Goal: Navigation & Orientation: Find specific page/section

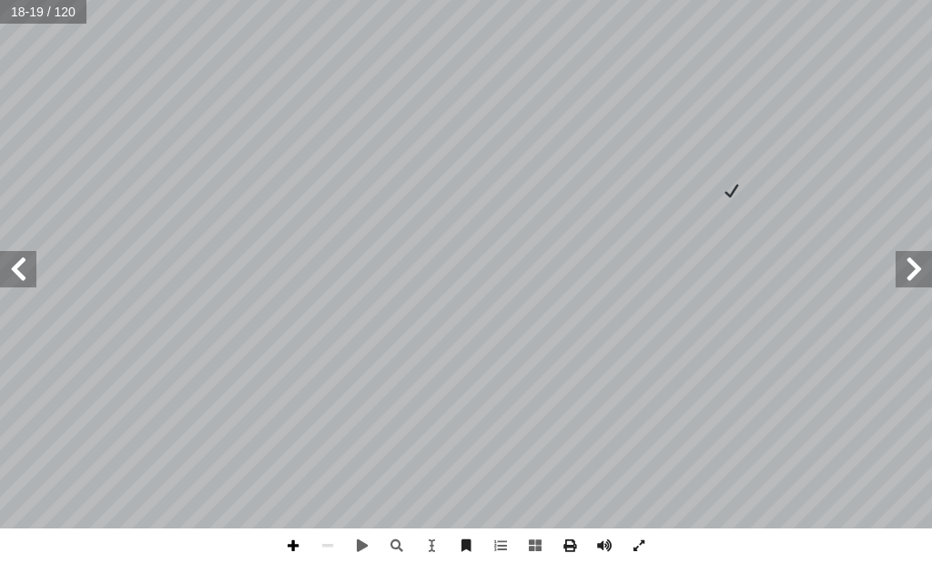
click at [296, 541] on span at bounding box center [293, 546] width 35 height 35
click at [326, 548] on span at bounding box center [327, 546] width 35 height 35
click at [293, 544] on span at bounding box center [293, 546] width 35 height 35
click at [331, 541] on span at bounding box center [327, 546] width 35 height 35
click at [3, 268] on span at bounding box center [18, 269] width 36 height 36
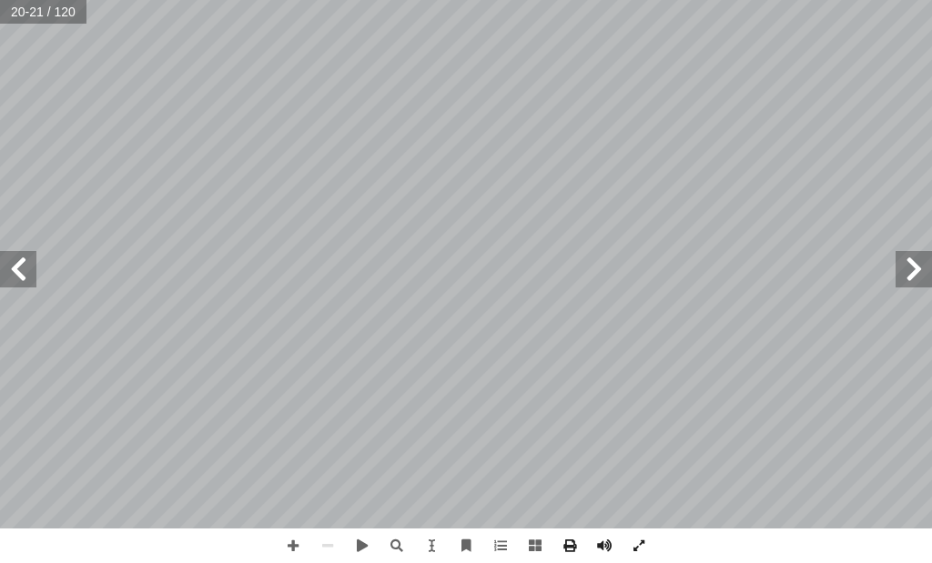
click at [915, 284] on span at bounding box center [914, 269] width 36 height 36
click at [914, 283] on span at bounding box center [914, 269] width 36 height 36
click at [11, 269] on span at bounding box center [18, 269] width 36 height 36
